Goal: Task Accomplishment & Management: Manage account settings

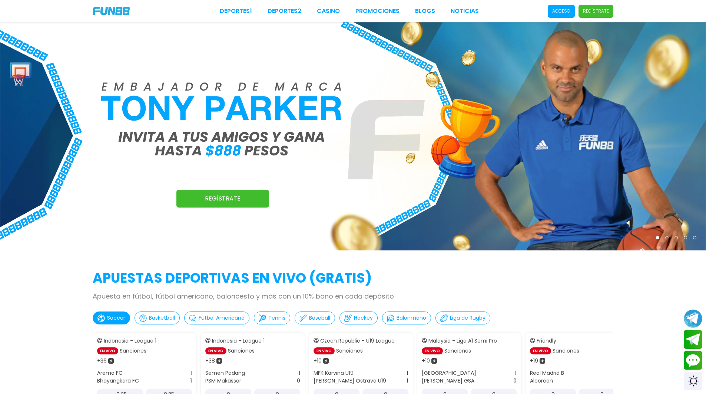
click at [564, 9] on p "Acceso" at bounding box center [561, 11] width 18 height 7
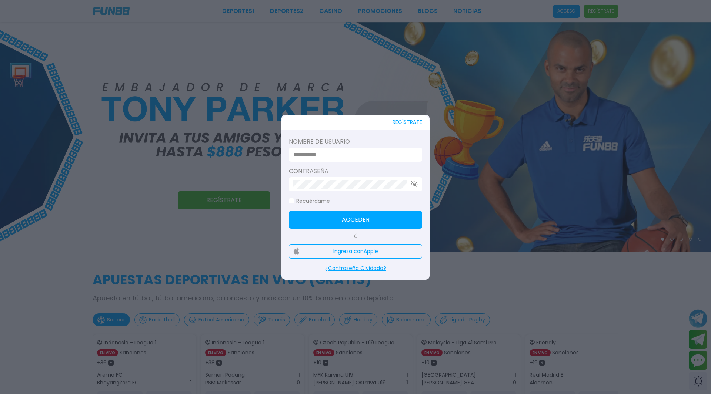
click at [395, 150] on input at bounding box center [353, 154] width 120 height 9
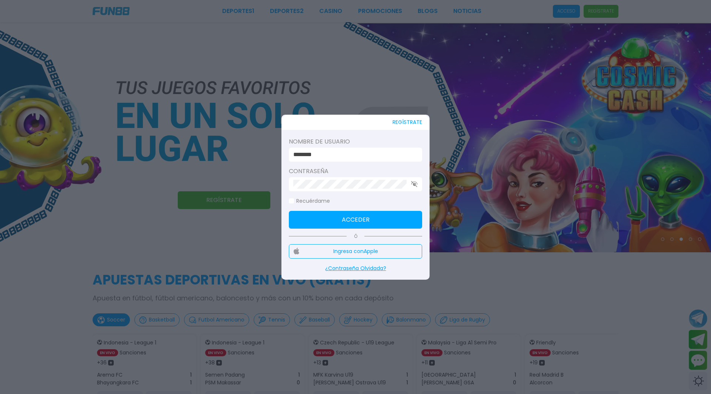
click button "Acceder" at bounding box center [355, 220] width 133 height 18
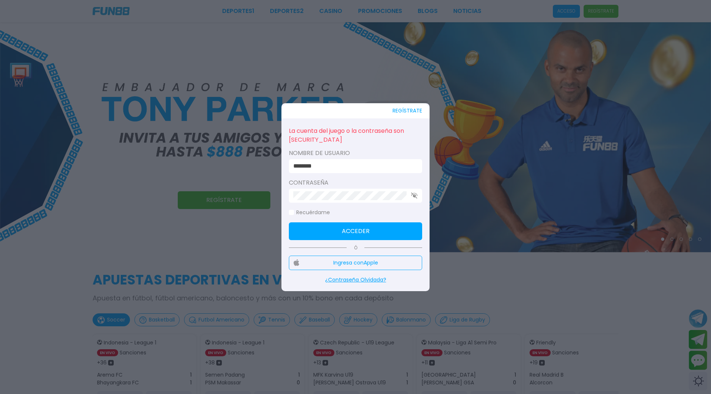
click button "Acceder" at bounding box center [355, 232] width 133 height 18
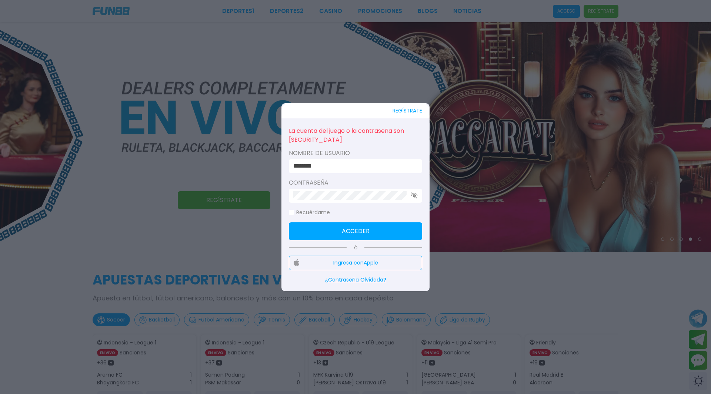
click button "Acceder" at bounding box center [355, 232] width 133 height 18
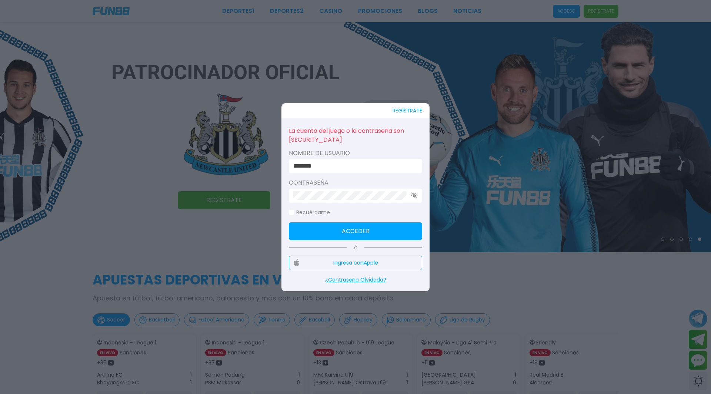
click at [374, 166] on input "********" at bounding box center [353, 166] width 120 height 9
type input "*"
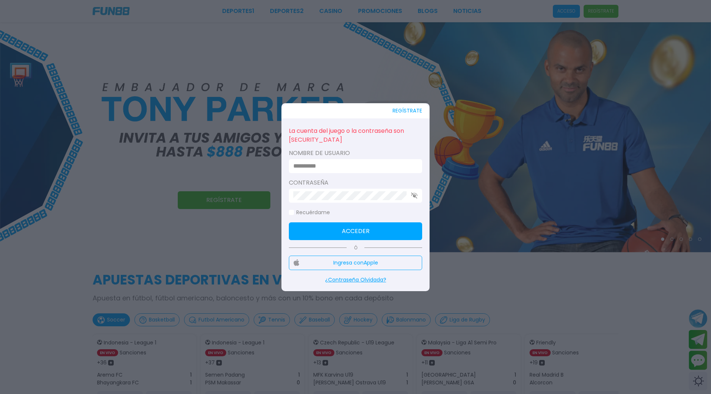
click at [357, 164] on input at bounding box center [353, 166] width 120 height 9
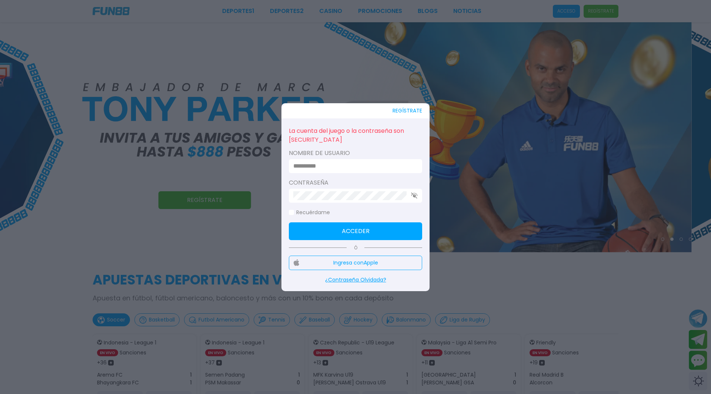
type input "********"
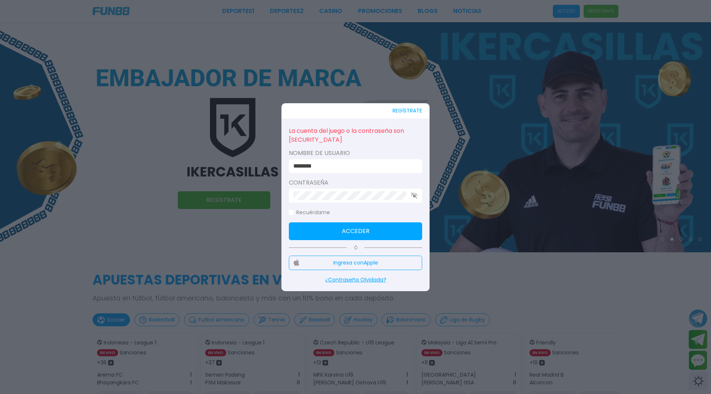
click at [412, 195] on icon "button" at bounding box center [414, 196] width 7 height 6
click at [388, 235] on button "Acceder" at bounding box center [355, 232] width 133 height 18
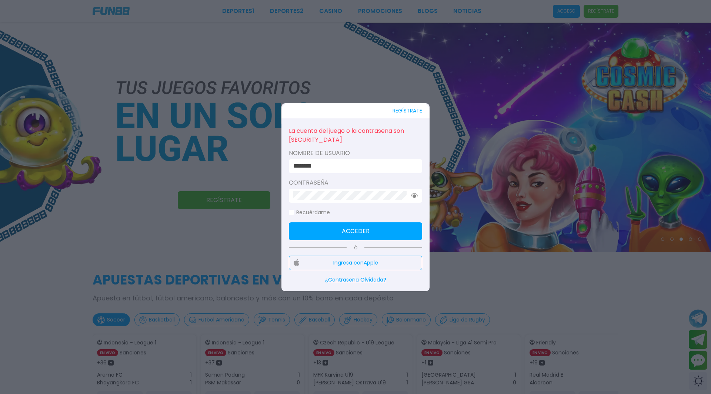
click at [289, 213] on div "REGÍSTRATE La cuenta del juego o la contraseña son [SECURITY_DATA] Nombre de us…" at bounding box center [355, 197] width 148 height 188
click at [293, 213] on span at bounding box center [291, 212] width 5 height 5
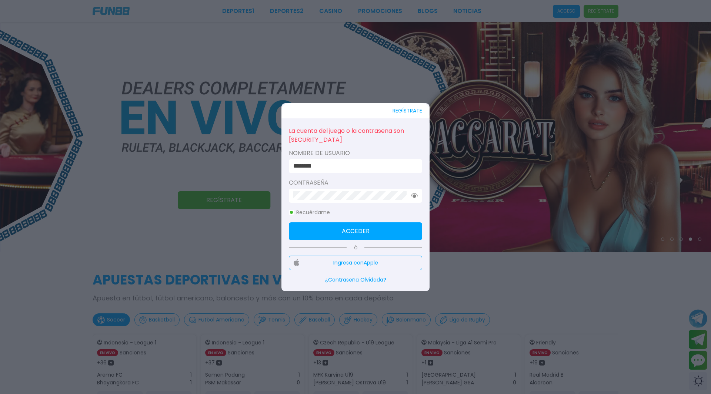
click at [284, 206] on div "REGÍSTRATE La cuenta del juego o la contraseña son [SECURITY_DATA] Nombre de us…" at bounding box center [355, 197] width 148 height 188
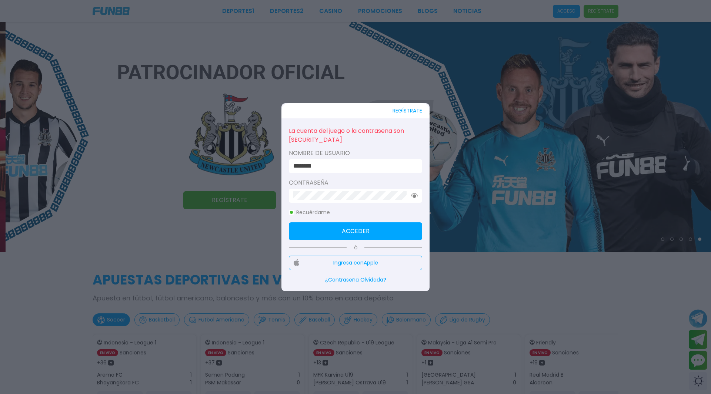
click button "Acceder" at bounding box center [355, 232] width 133 height 18
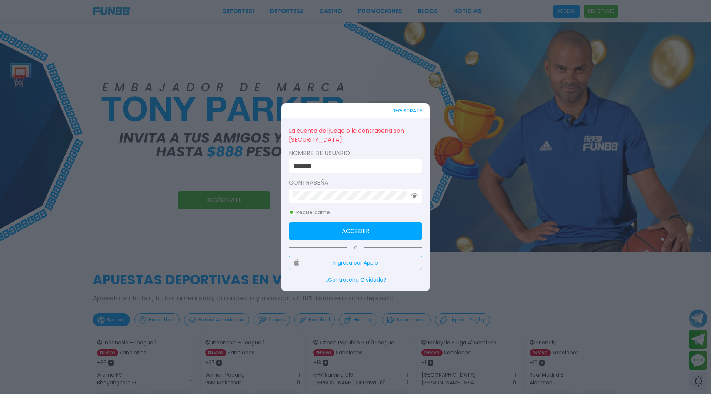
click button "Acceder" at bounding box center [355, 232] width 133 height 18
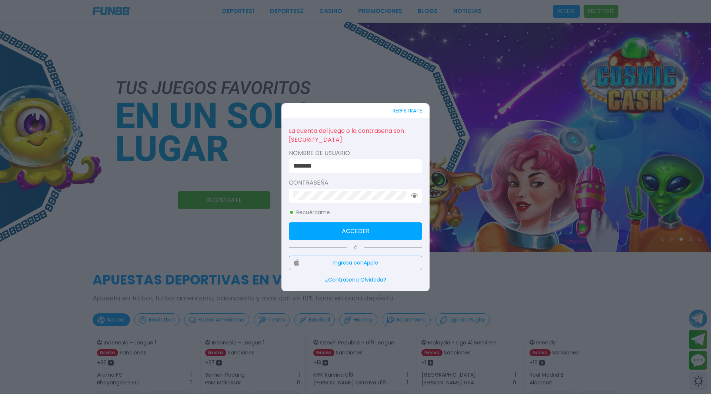
click button "Acceder" at bounding box center [355, 232] width 133 height 18
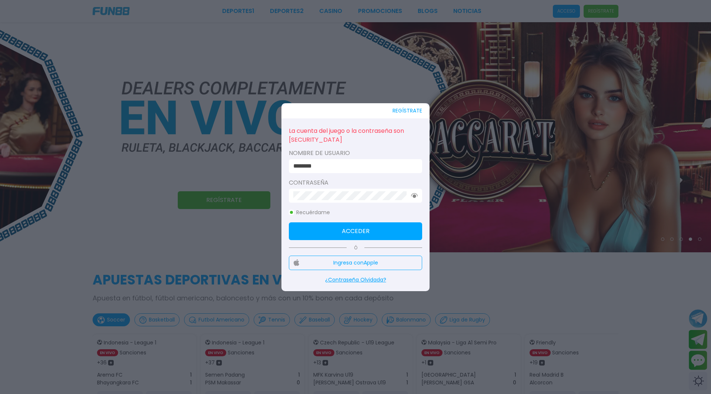
click button "Acceder" at bounding box center [355, 232] width 133 height 18
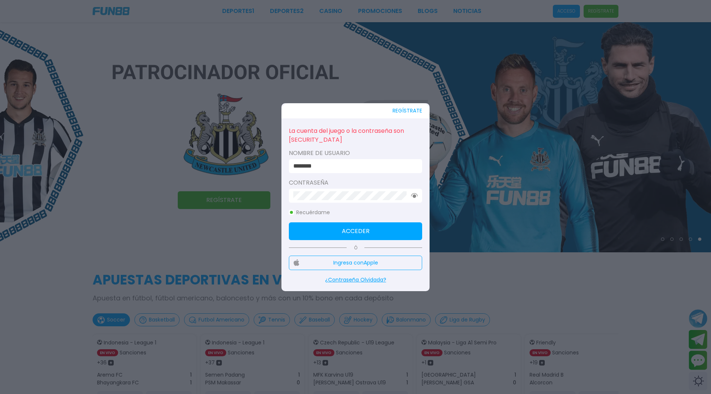
click button "Acceder" at bounding box center [355, 232] width 133 height 18
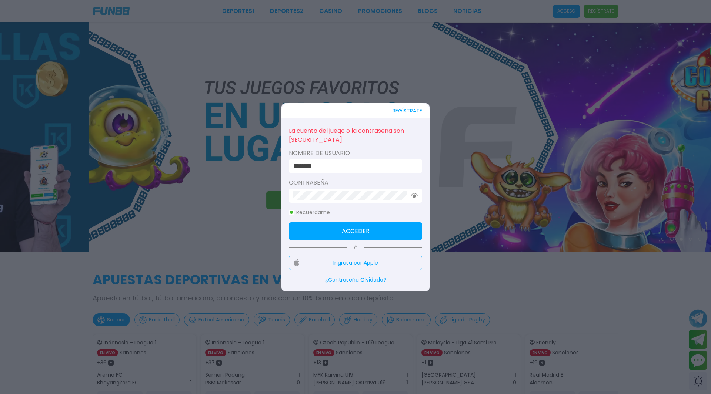
click button "Acceder" at bounding box center [355, 232] width 133 height 18
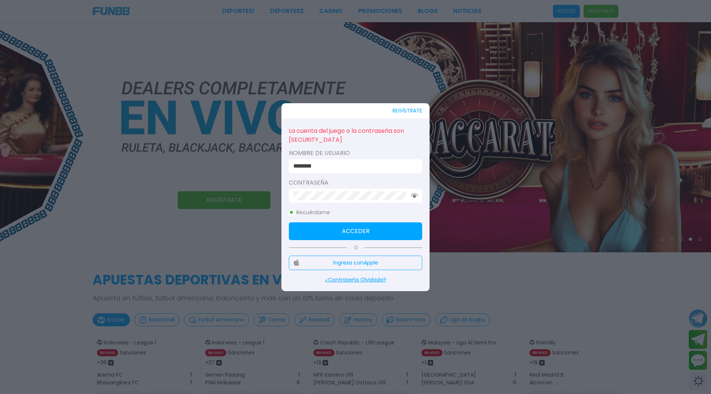
click button "Acceder" at bounding box center [355, 232] width 133 height 18
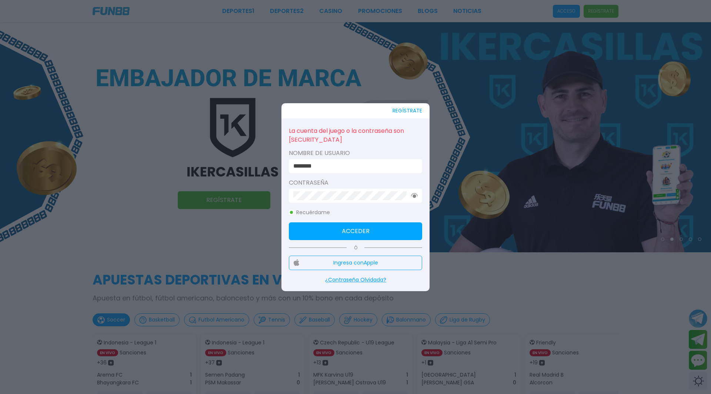
click button "Acceder" at bounding box center [355, 232] width 133 height 18
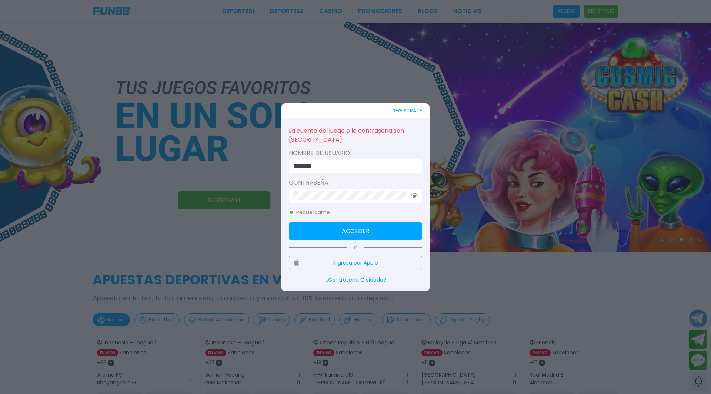
click button "Acceder" at bounding box center [355, 232] width 133 height 18
